Goal: Information Seeking & Learning: Learn about a topic

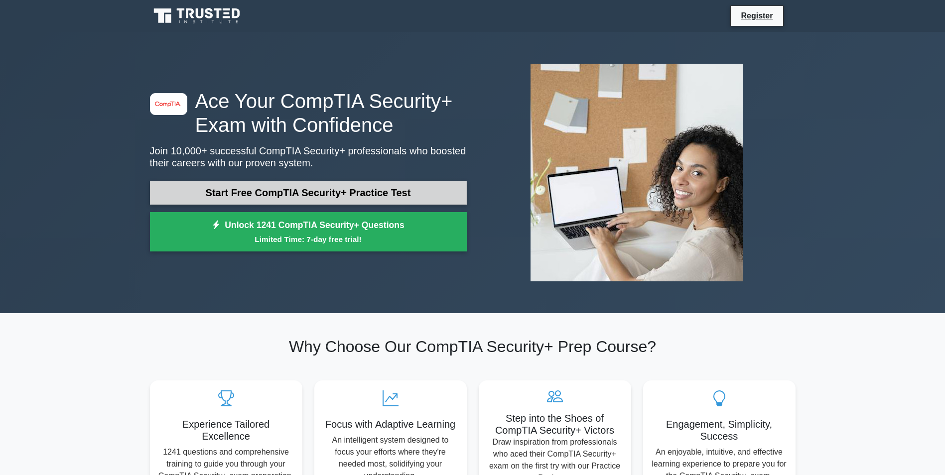
click at [317, 191] on link "Start Free CompTIA Security+ Practice Test" at bounding box center [308, 193] width 317 height 24
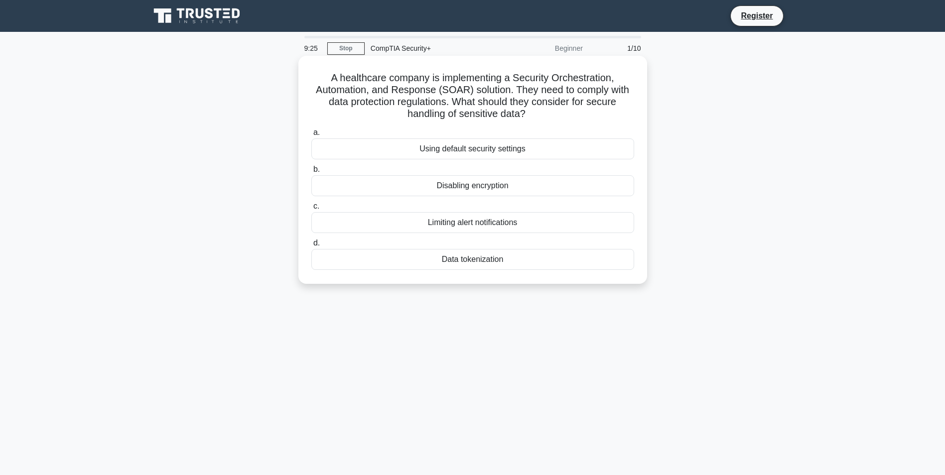
click at [482, 261] on div "Data tokenization" at bounding box center [472, 259] width 323 height 21
click at [311, 247] on input "d. Data tokenization" at bounding box center [311, 243] width 0 height 6
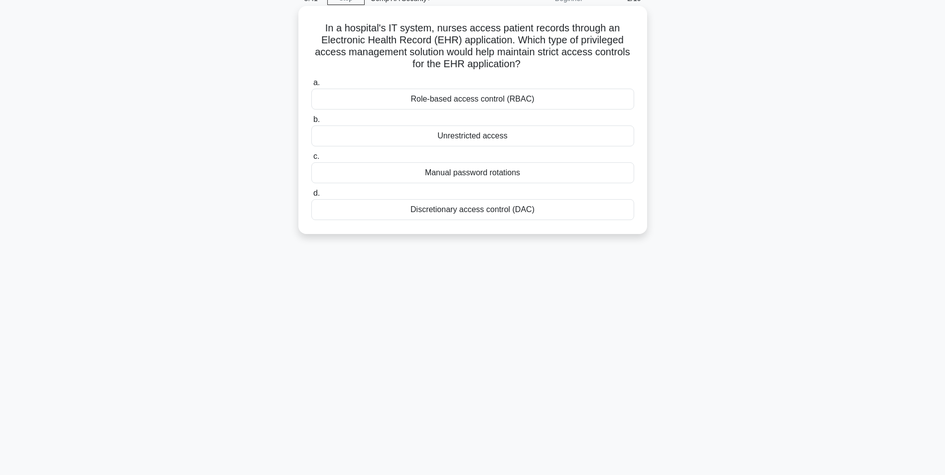
click at [508, 99] on div "Role-based access control (RBAC)" at bounding box center [472, 99] width 323 height 21
click at [311, 86] on input "a. Role-based access control (RBAC)" at bounding box center [311, 83] width 0 height 6
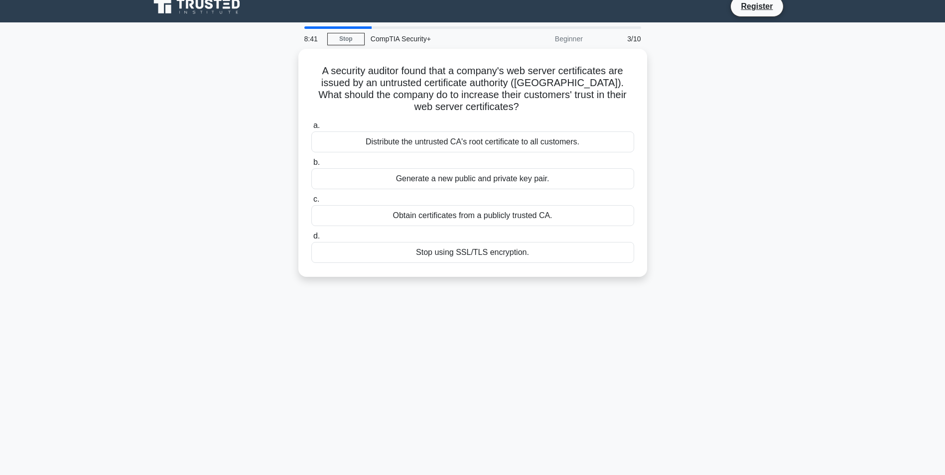
scroll to position [0, 0]
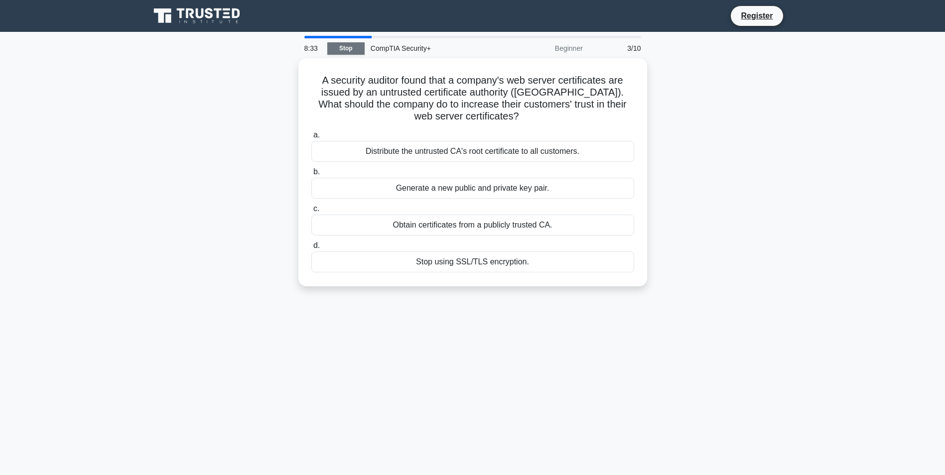
click at [349, 47] on link "Stop" at bounding box center [345, 48] width 37 height 12
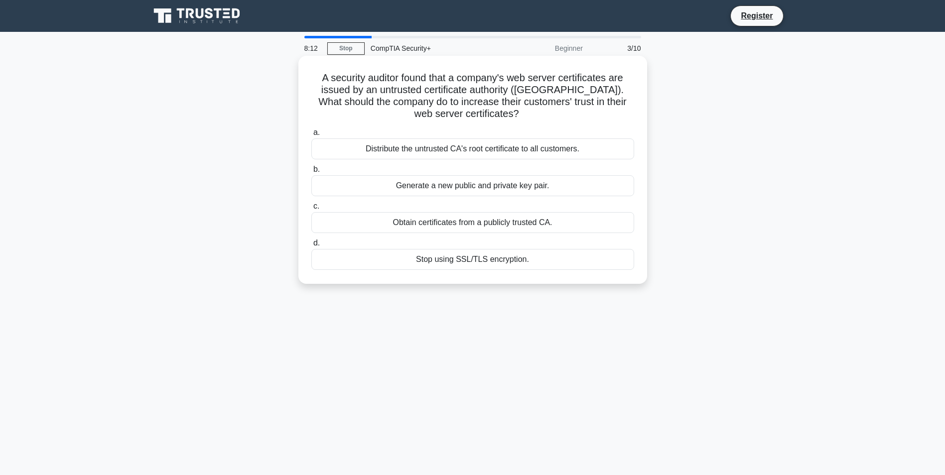
click at [505, 225] on div "Obtain certificates from a publicly trusted CA." at bounding box center [472, 222] width 323 height 21
click at [311, 210] on input "c. Obtain certificates from a publicly trusted CA." at bounding box center [311, 206] width 0 height 6
